Goal: Task Accomplishment & Management: Manage account settings

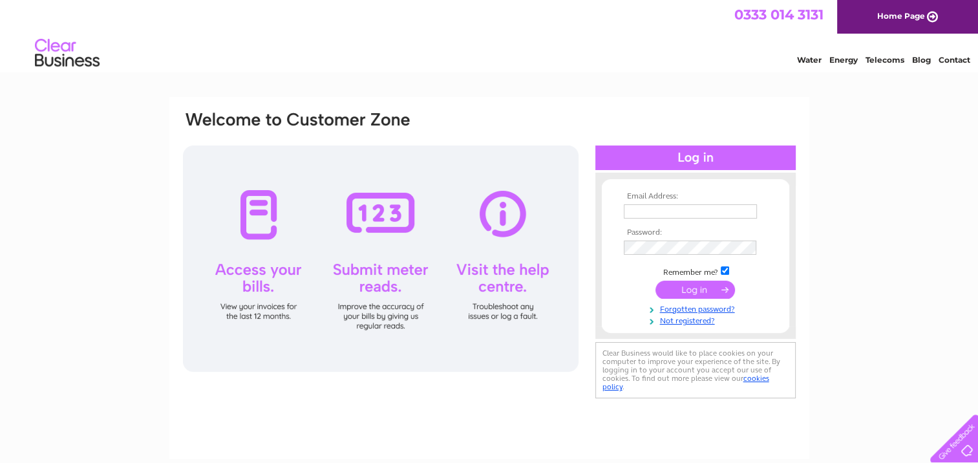
click at [639, 215] on input "text" at bounding box center [690, 211] width 133 height 14
type input "alistair@phoenixsc.co.uk"
click at [703, 287] on input "submit" at bounding box center [695, 290] width 80 height 18
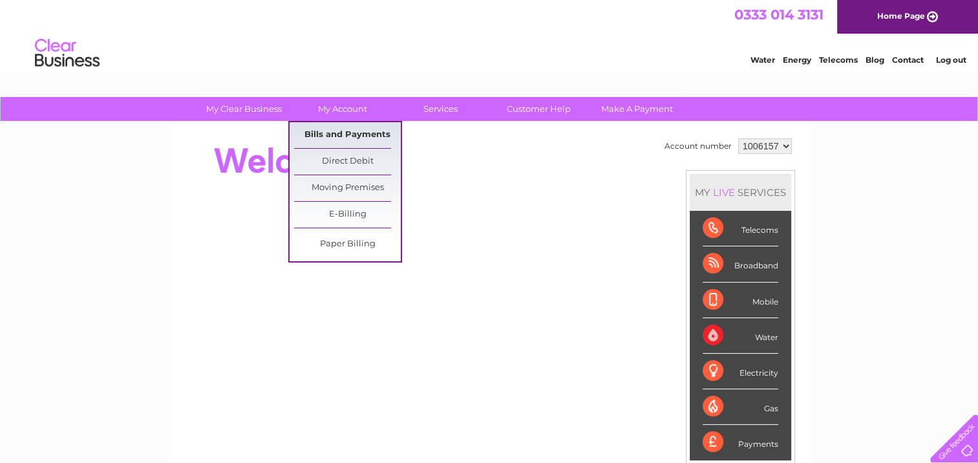
click at [332, 136] on link "Bills and Payments" at bounding box center [347, 135] width 107 height 26
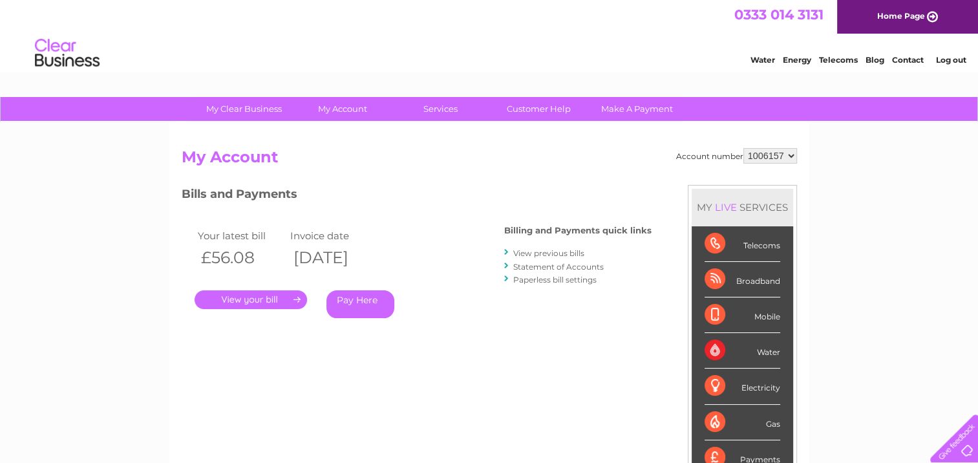
click at [248, 299] on link "." at bounding box center [251, 299] width 112 height 19
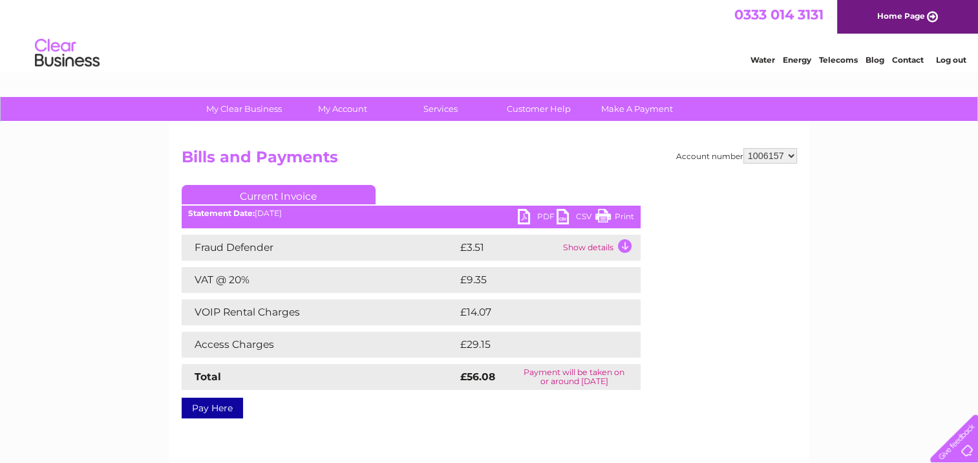
click at [544, 214] on link "PDF" at bounding box center [537, 218] width 39 height 19
click at [949, 57] on link "Log out" at bounding box center [950, 60] width 30 height 10
